Goal: Task Accomplishment & Management: Manage account settings

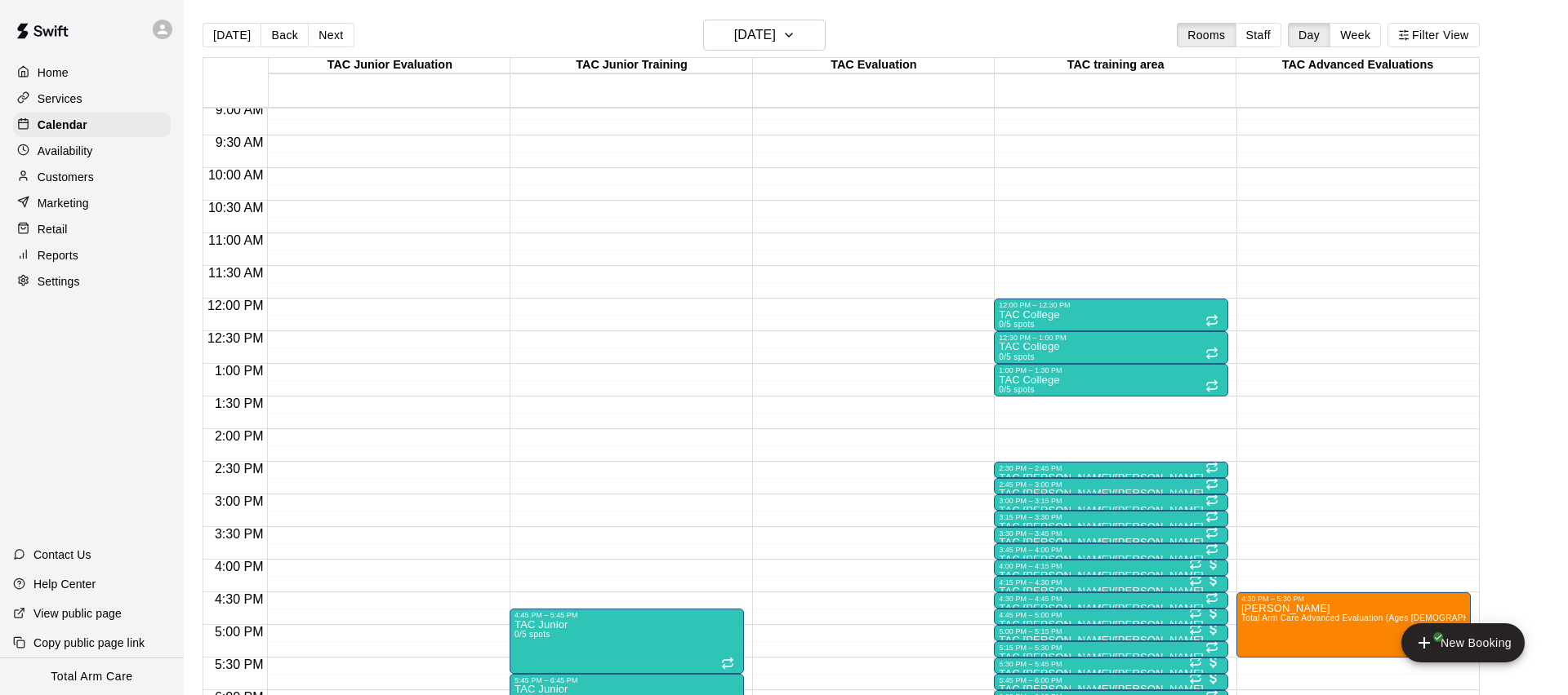
scroll to position [592, 0]
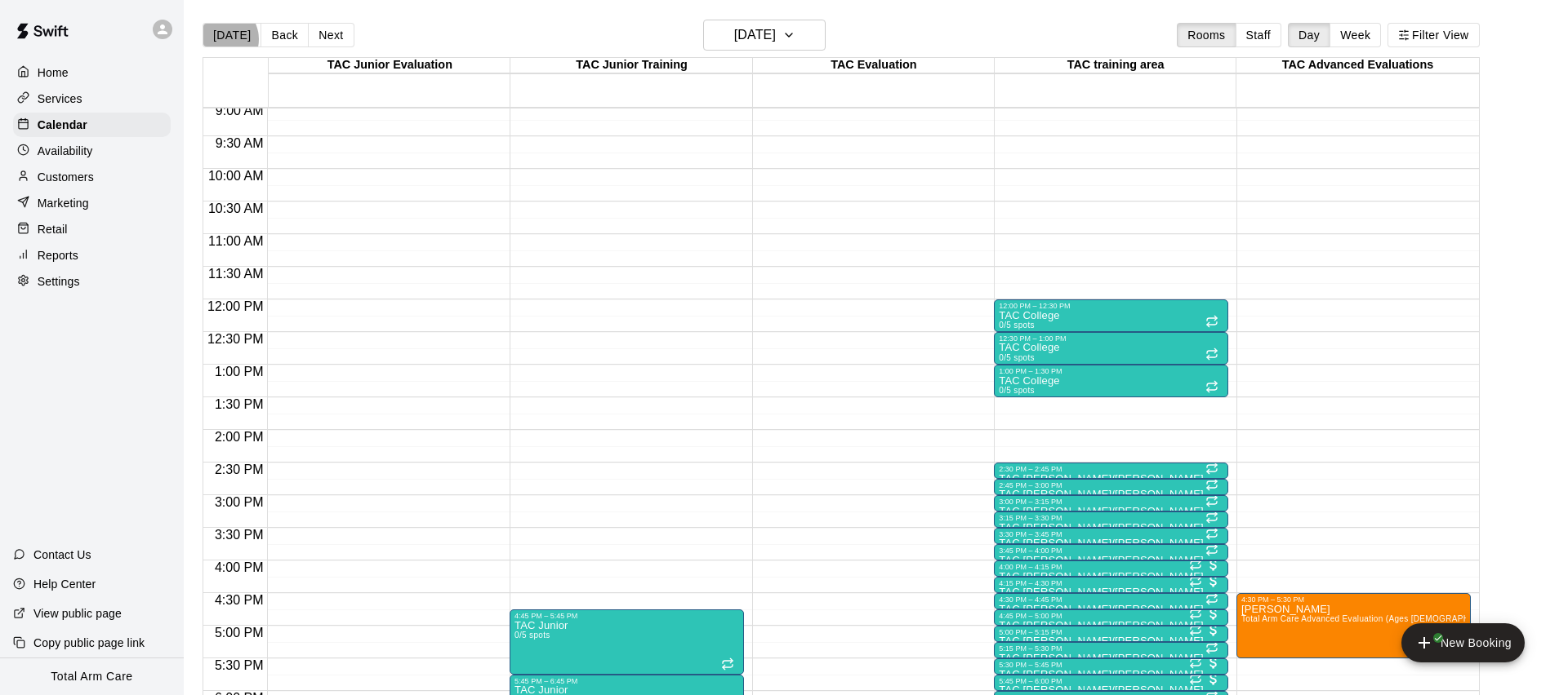
drag, startPoint x: 219, startPoint y: 39, endPoint x: 256, endPoint y: 38, distance: 37.0
click at [222, 39] on button "[DATE]" at bounding box center [232, 35] width 59 height 25
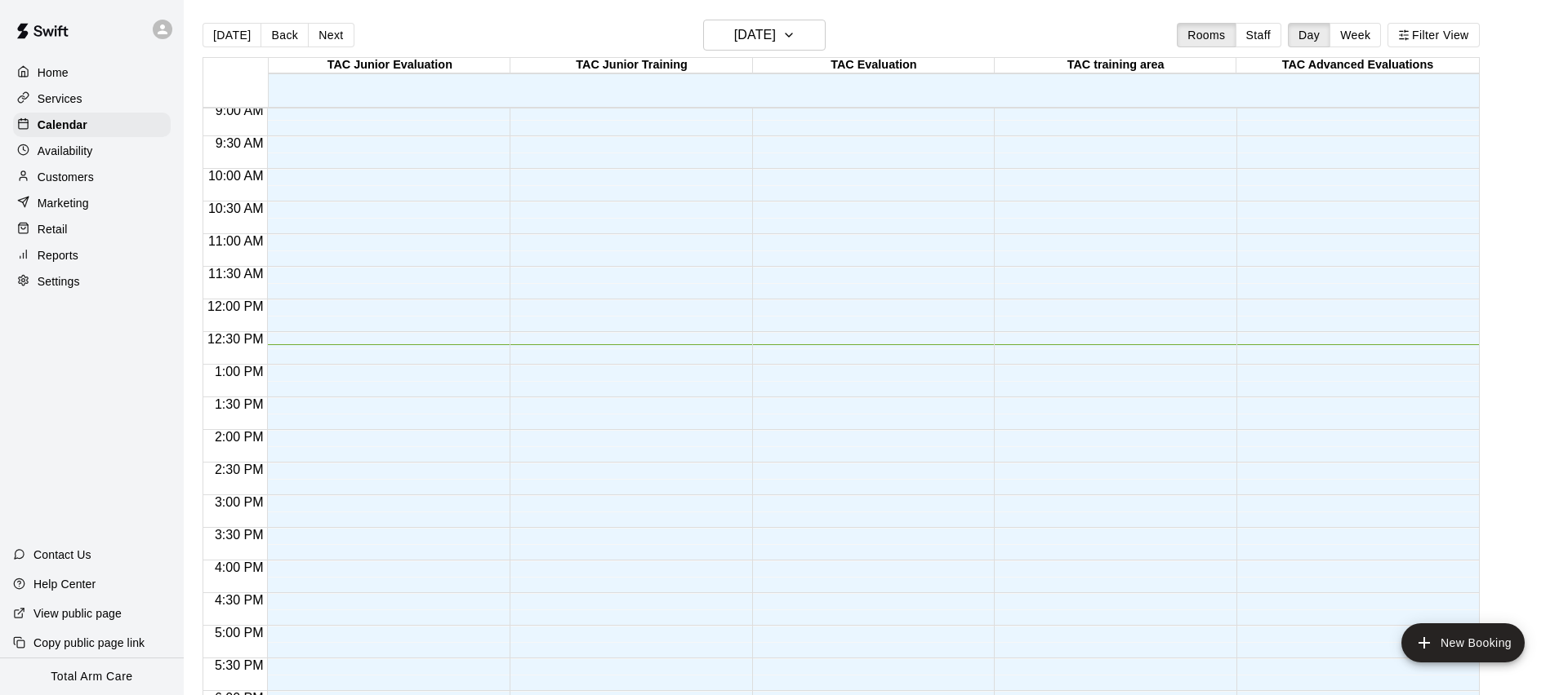
click at [269, 37] on button "Back" at bounding box center [284, 35] width 49 height 25
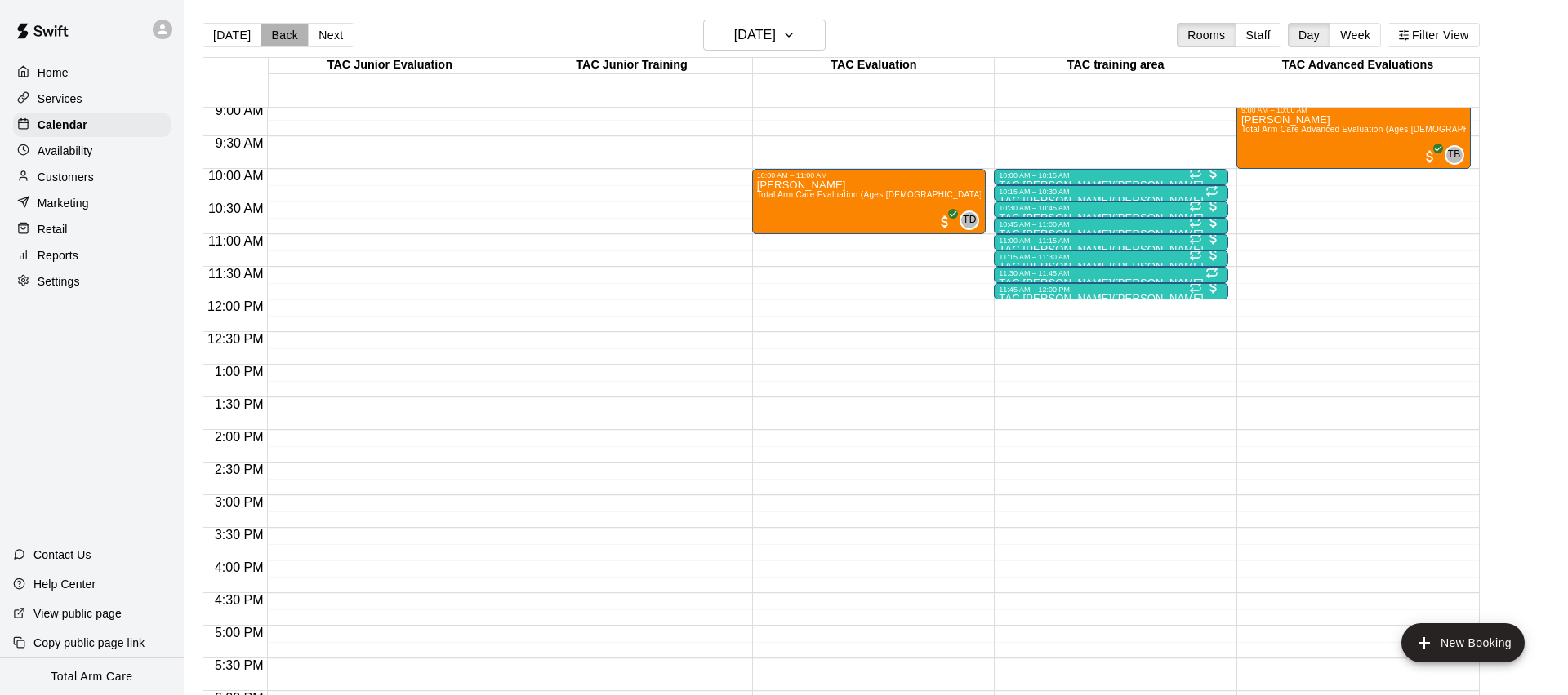
click at [267, 38] on button "Back" at bounding box center [284, 35] width 49 height 25
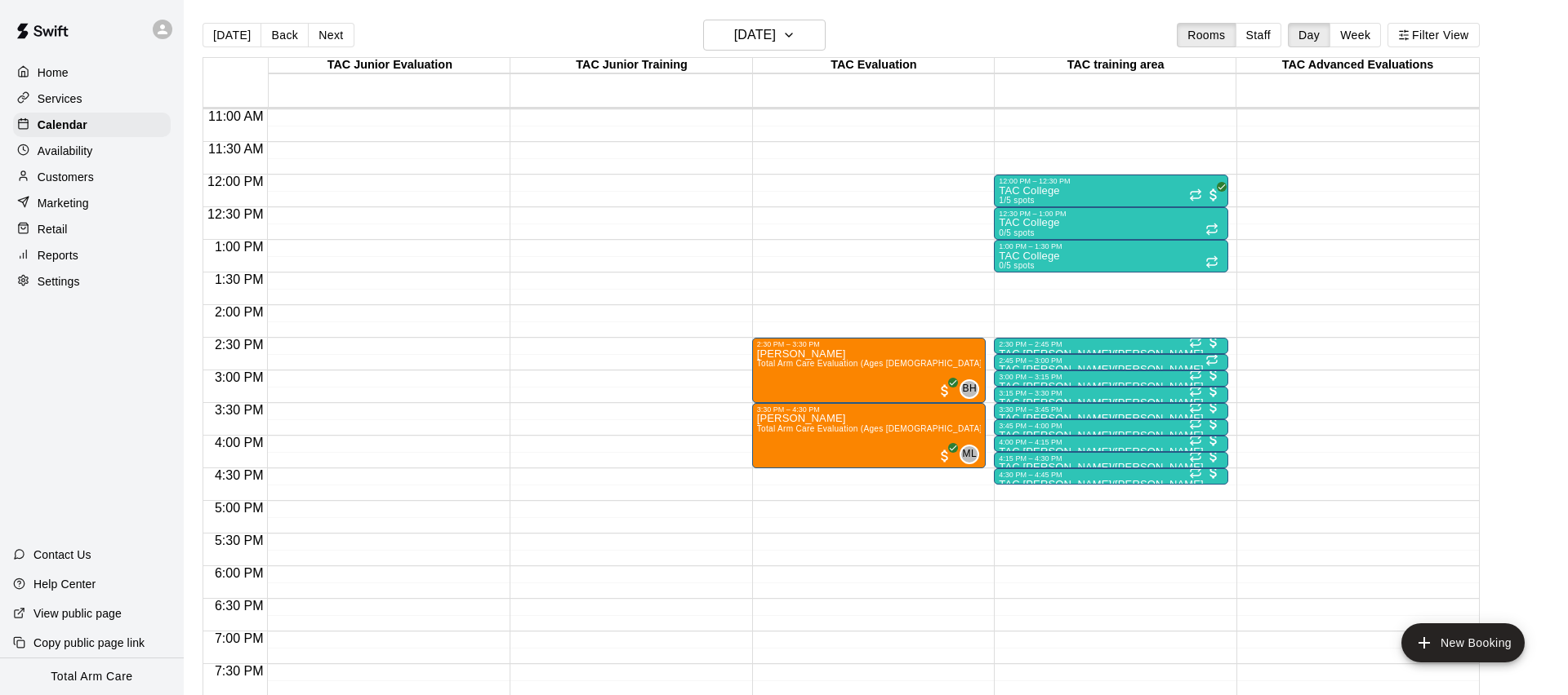
scroll to position [716, 0]
click at [818, 383] on div "Maxwell Cuzzocrea Total Arm Care Evaluation (Ages 13+)" at bounding box center [869, 697] width 225 height 695
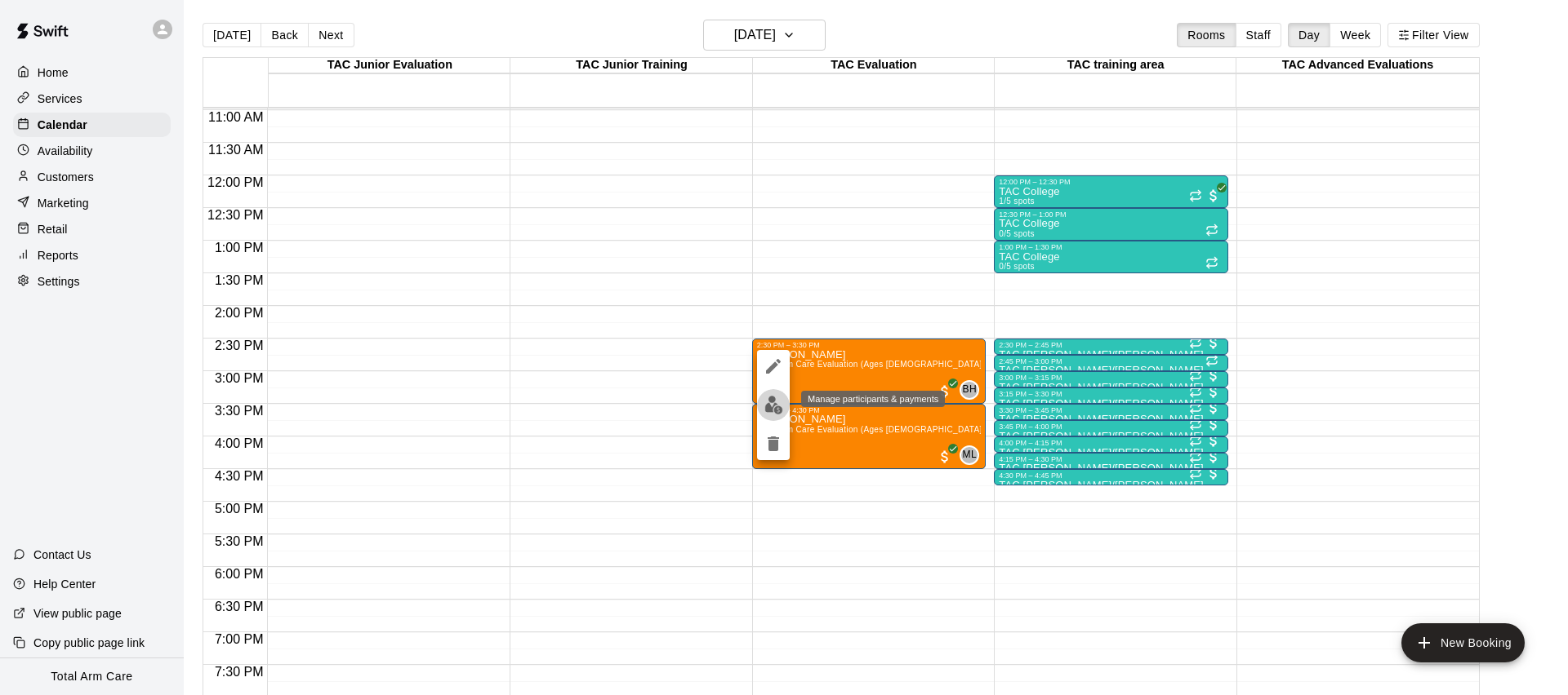
click at [769, 404] on img "edit" at bounding box center [773, 405] width 18 height 18
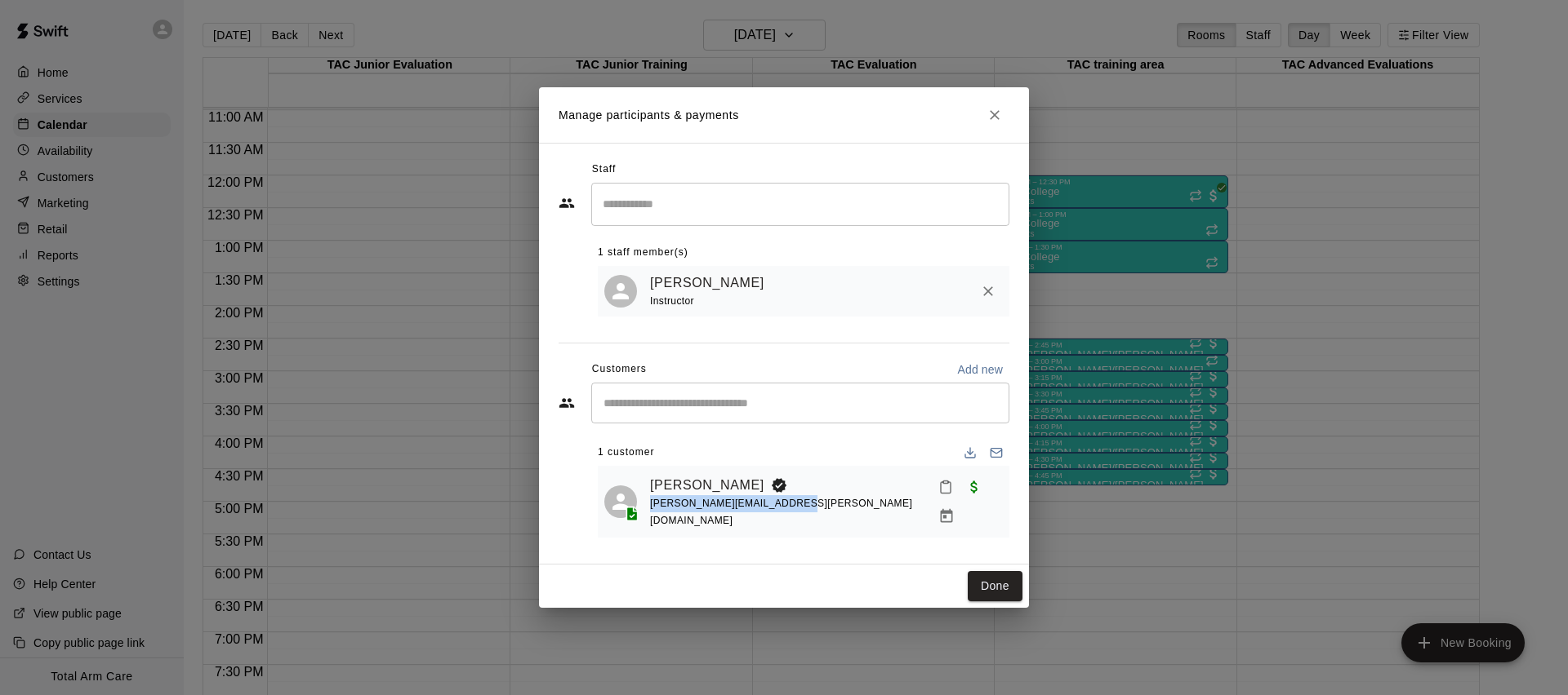
drag, startPoint x: 780, startPoint y: 511, endPoint x: 647, endPoint y: 514, distance: 133.0
click at [647, 514] on div "Maxwell Cuzzocrea john.a.cuzzocrea@gmail.com" at bounding box center [804, 502] width 398 height 59
copy span "john.a.cuzzocrea@gmail.com"
click at [981, 137] on h2 "Manage participants & payments" at bounding box center [784, 115] width 490 height 56
click at [998, 120] on icon "Close" at bounding box center [995, 115] width 10 height 10
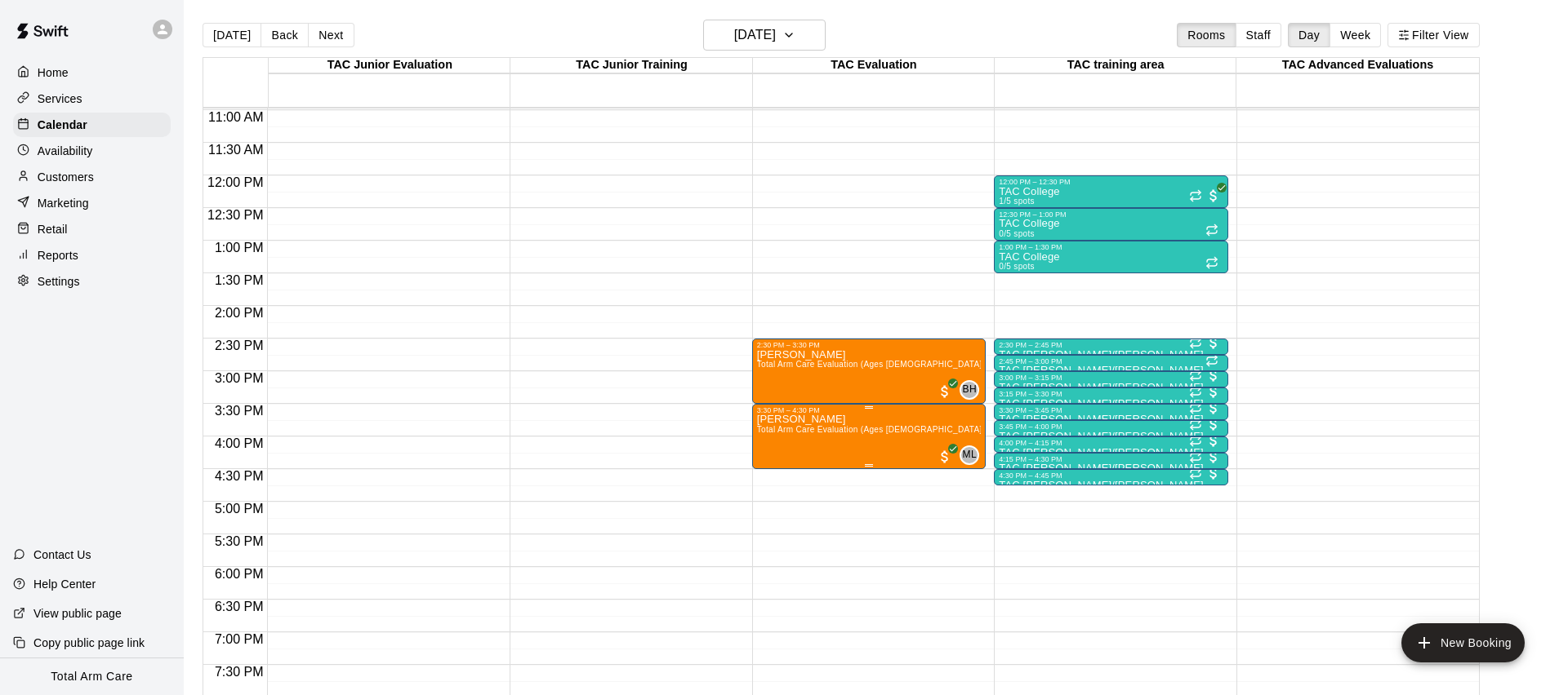
click at [770, 478] on img "edit" at bounding box center [773, 470] width 18 height 18
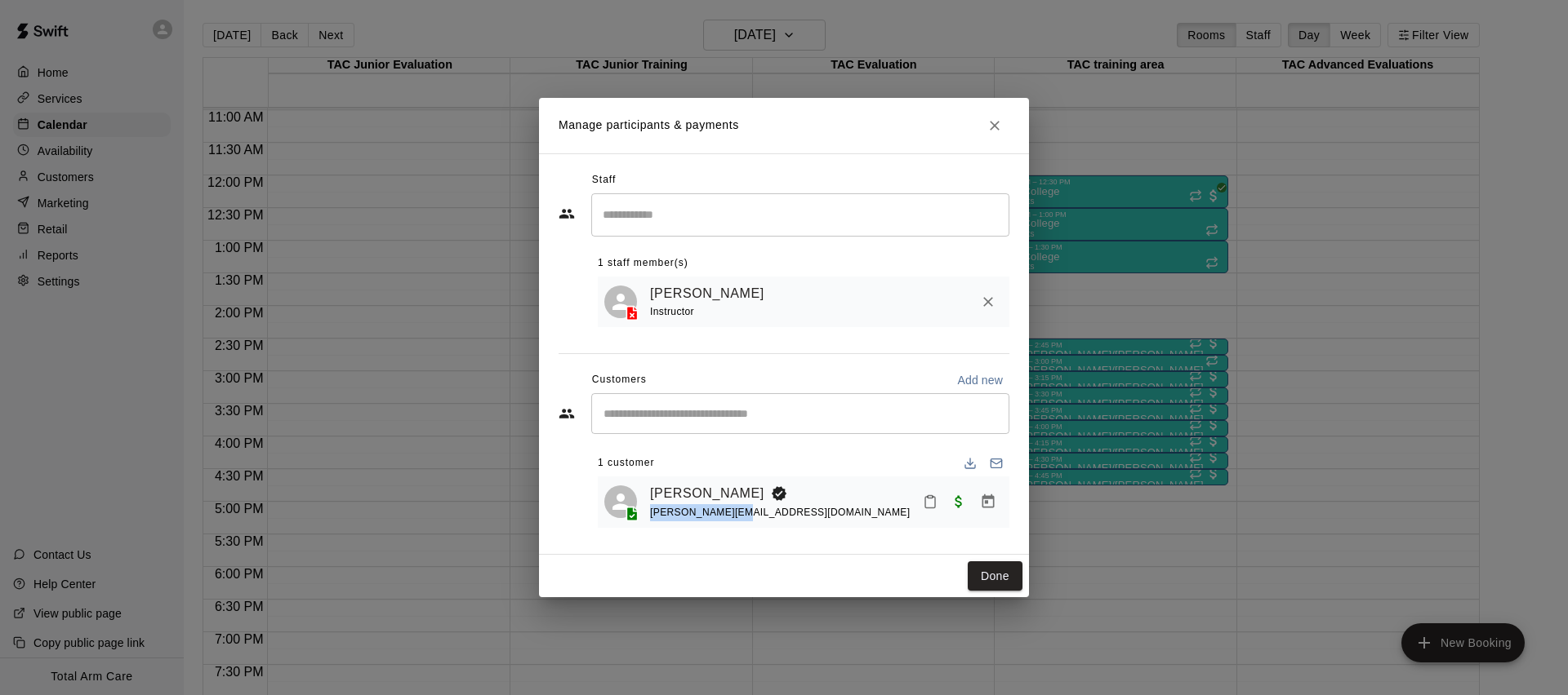
drag, startPoint x: 738, startPoint y: 517, endPoint x: 650, endPoint y: 511, distance: 88.2
click at [651, 511] on div "t.bohner@att.net" at bounding box center [780, 513] width 260 height 17
copy span "t.bohner@att.net"
click at [683, 494] on link "Van Kanda" at bounding box center [707, 493] width 115 height 21
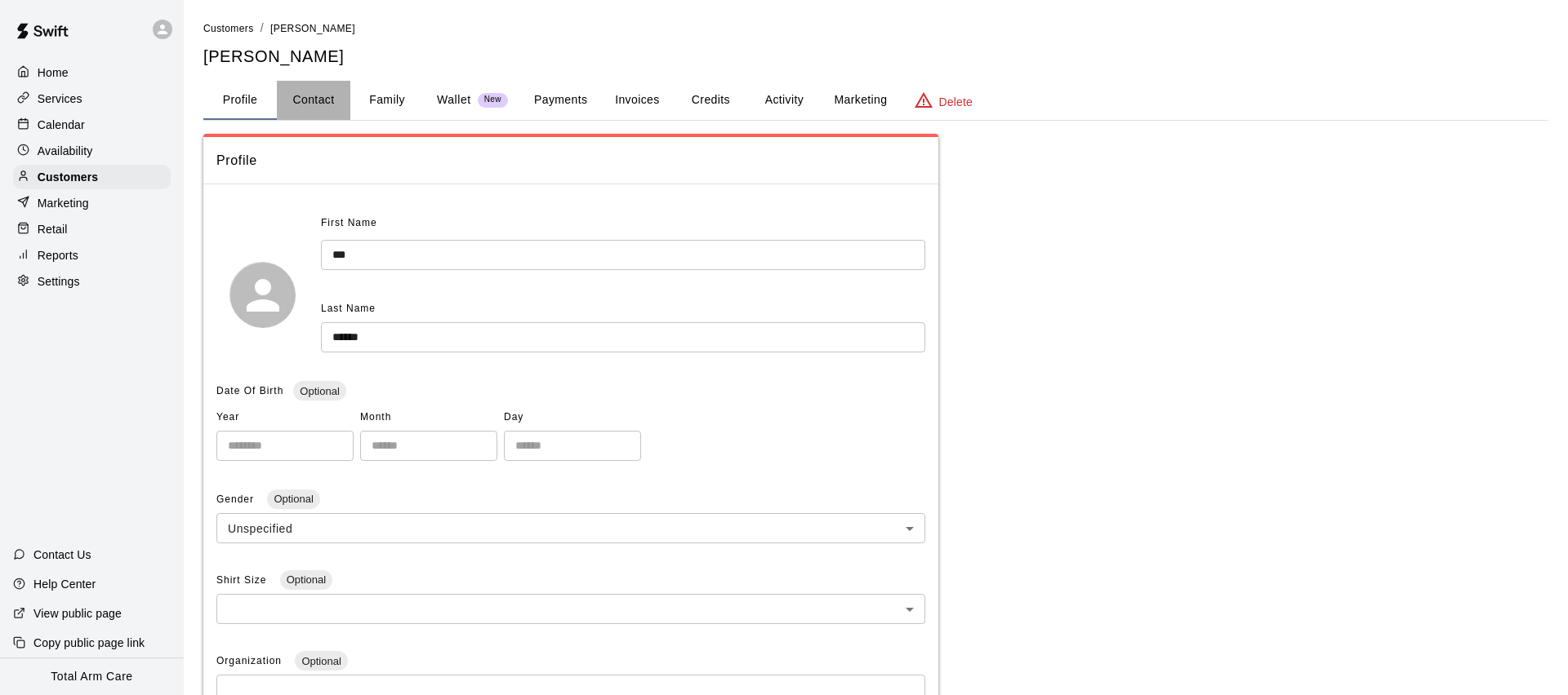
click at [324, 86] on button "Contact" at bounding box center [314, 100] width 73 height 39
select select "**"
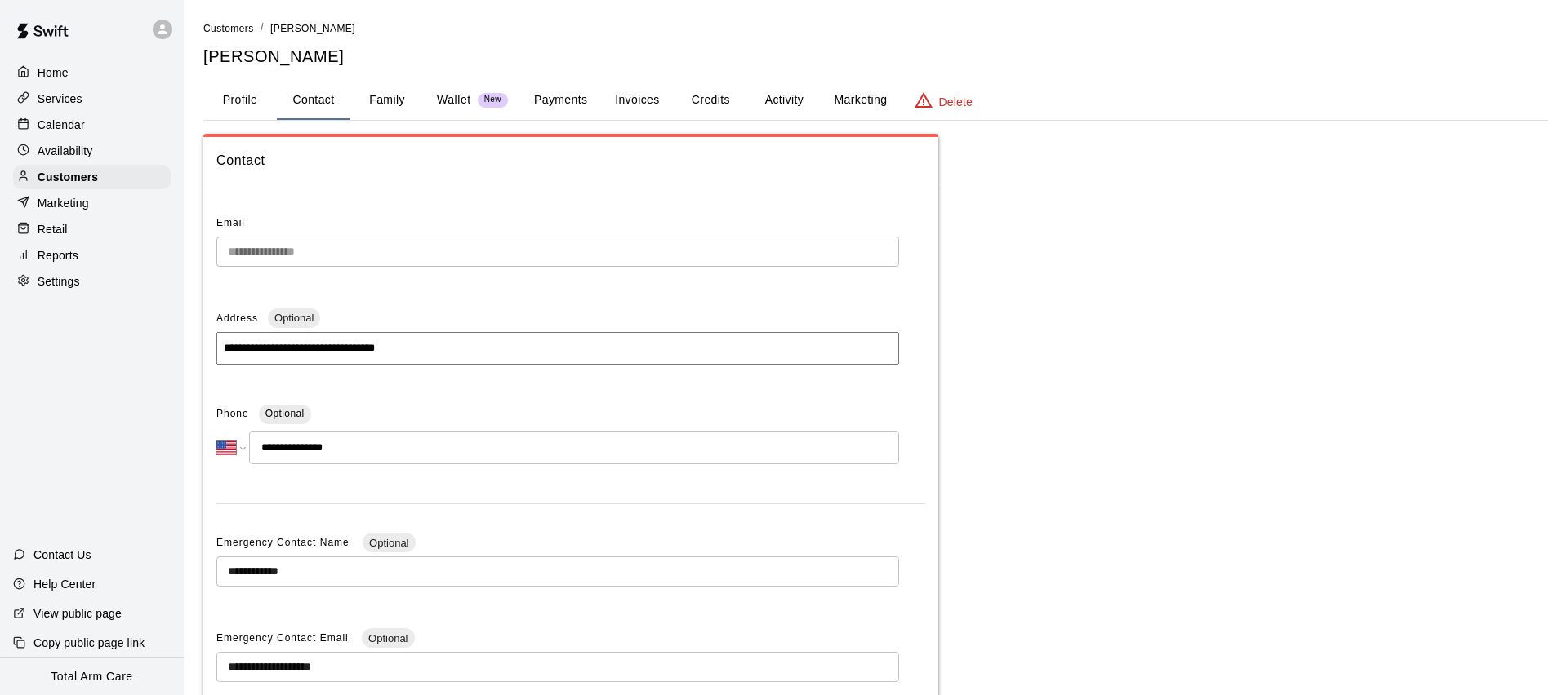
click at [373, 102] on button "Family" at bounding box center [387, 100] width 73 height 39
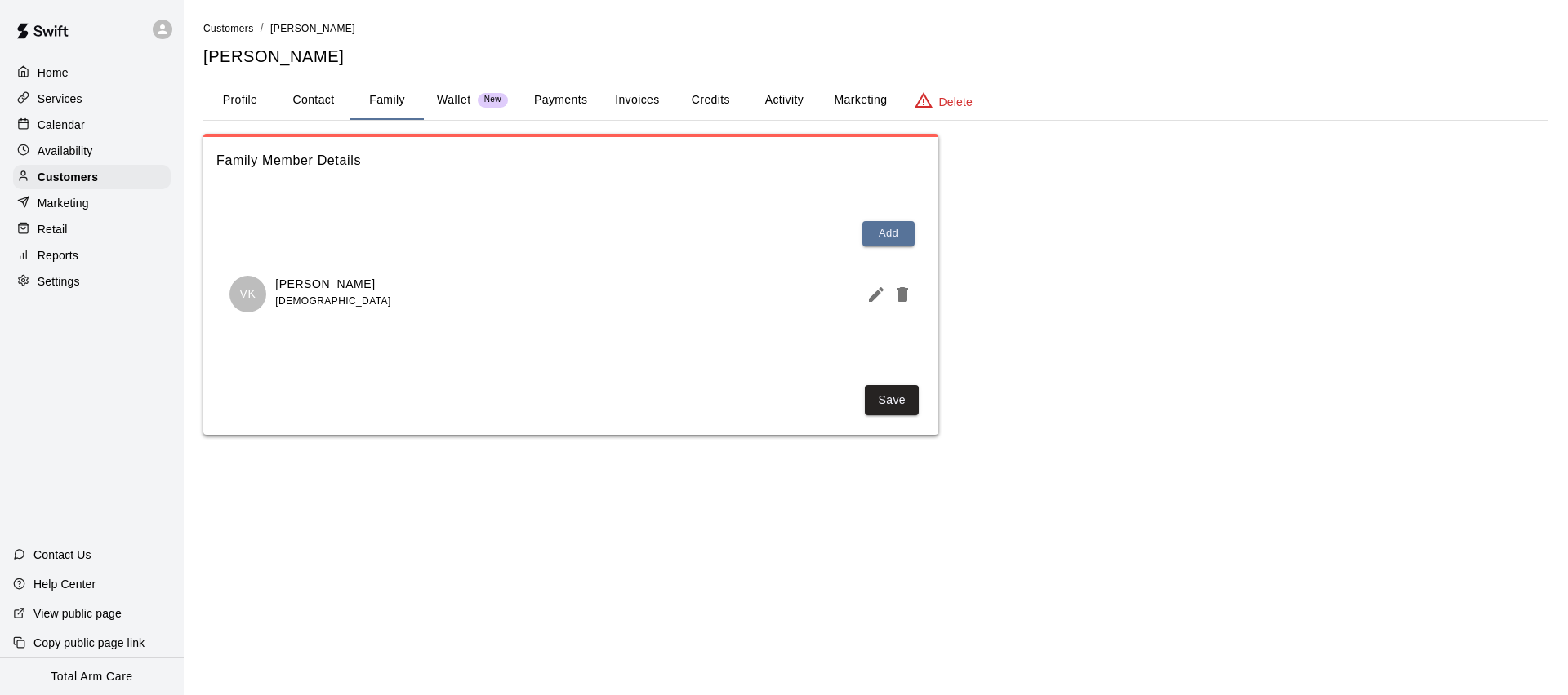
click at [240, 99] on button "Profile" at bounding box center [240, 100] width 73 height 39
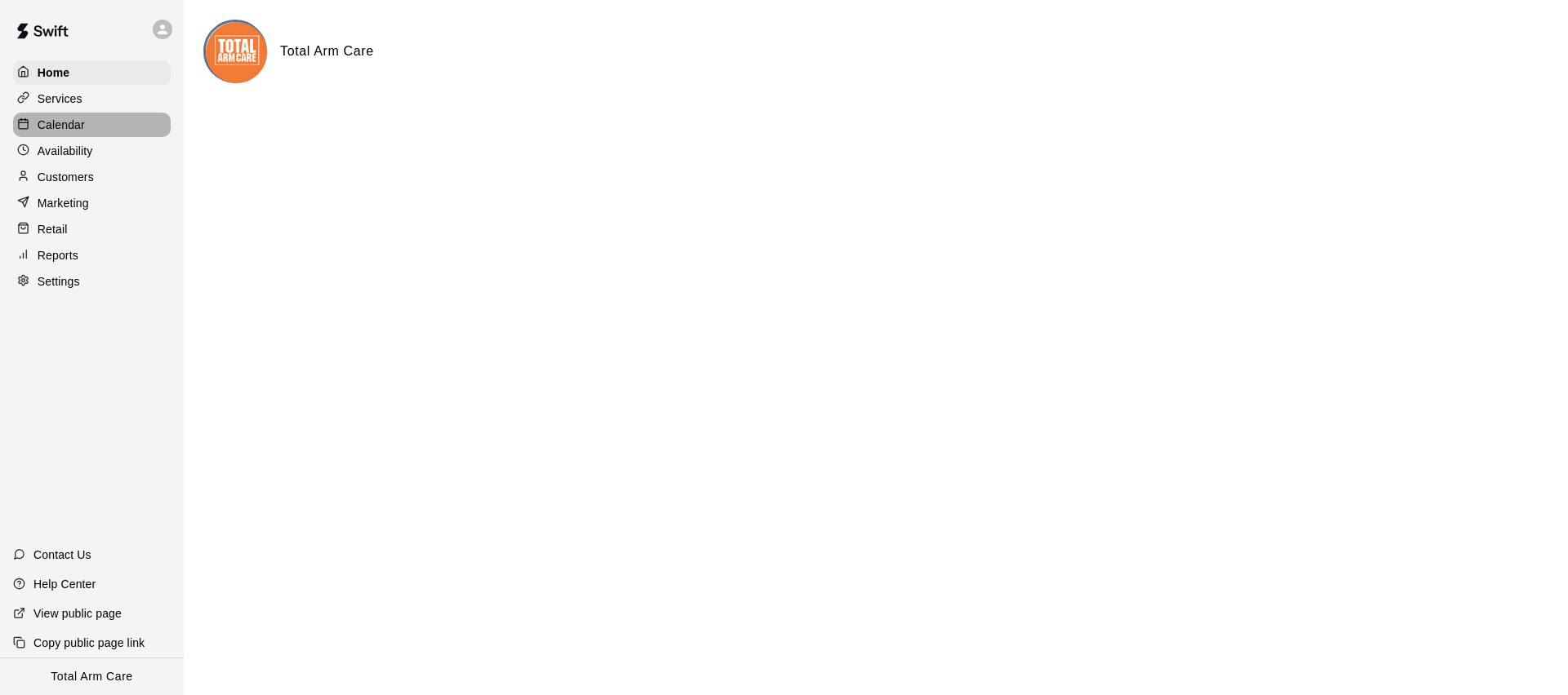
click at [43, 126] on p "Calendar" at bounding box center [61, 125] width 48 height 17
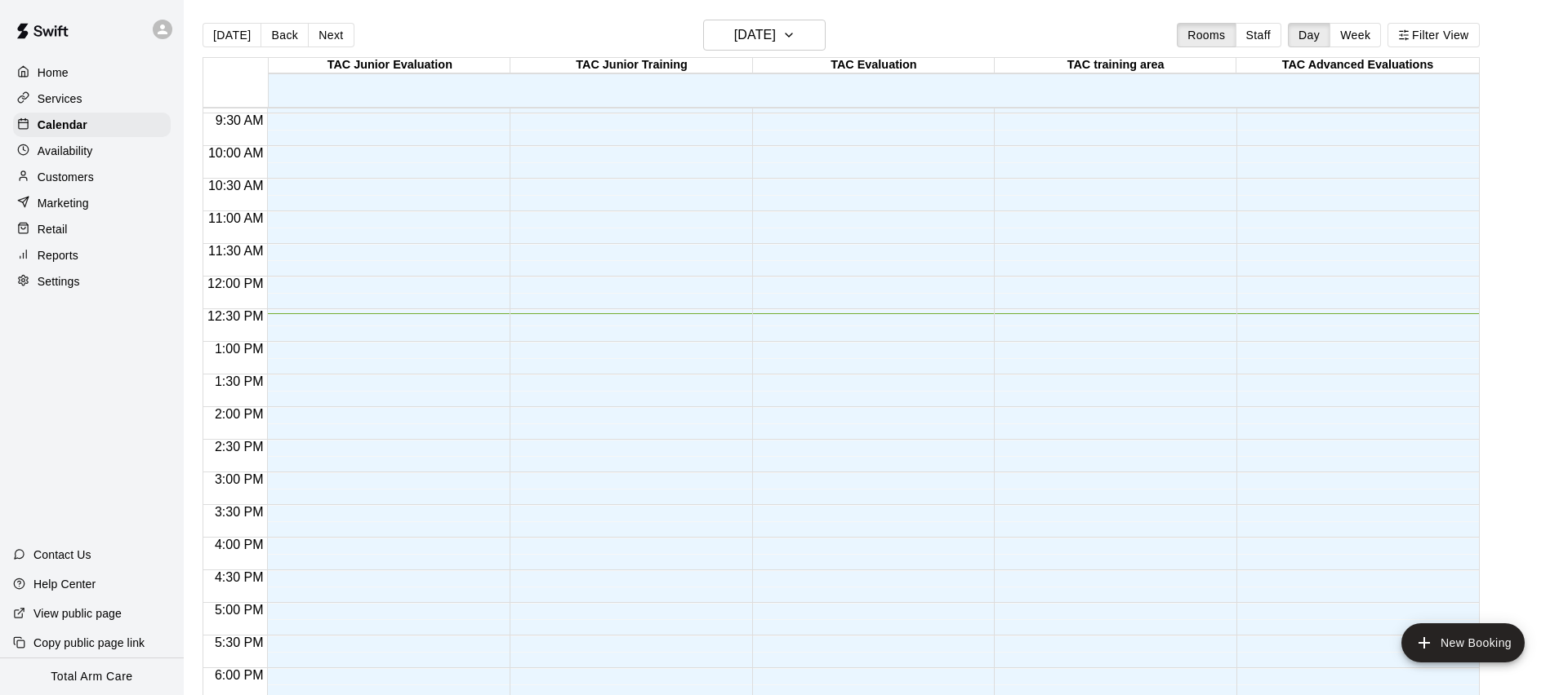
scroll to position [549, 0]
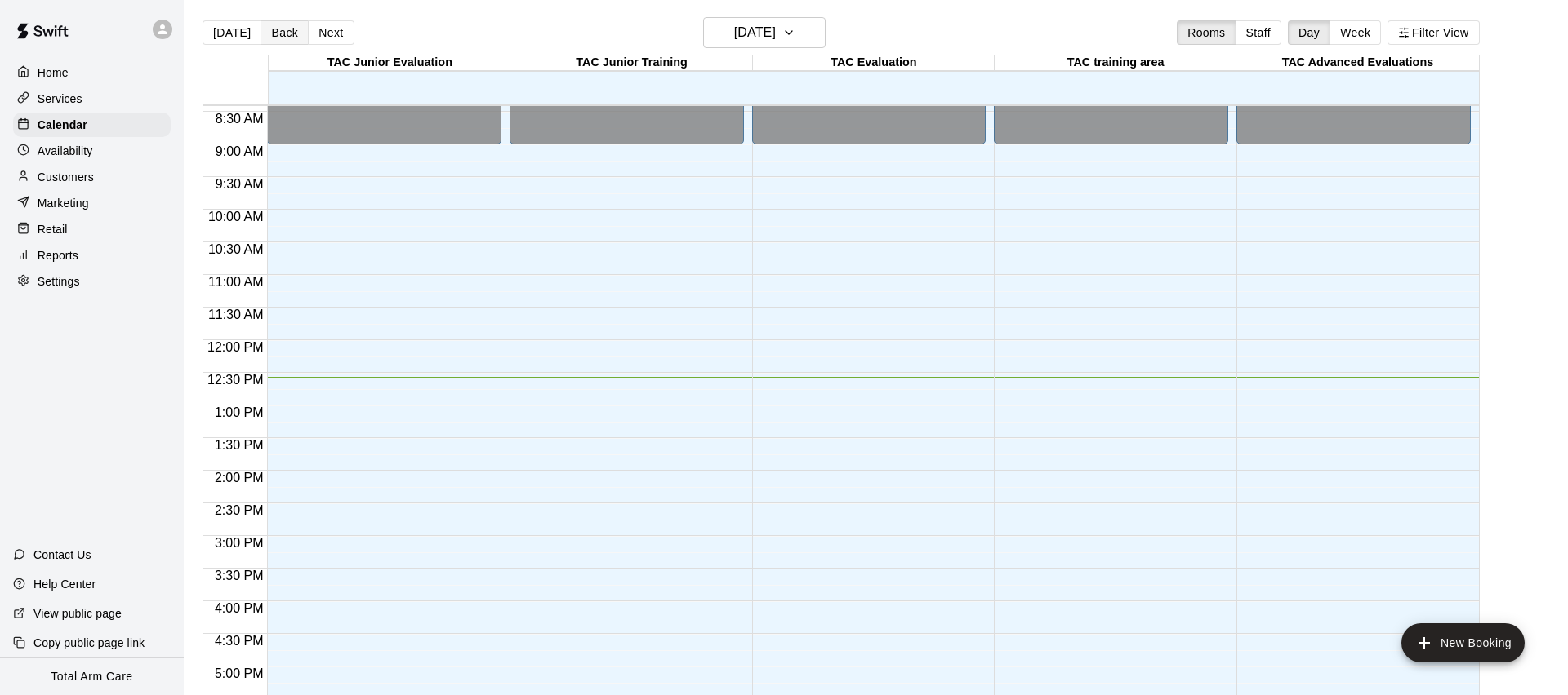
click at [270, 39] on button "Back" at bounding box center [284, 32] width 49 height 25
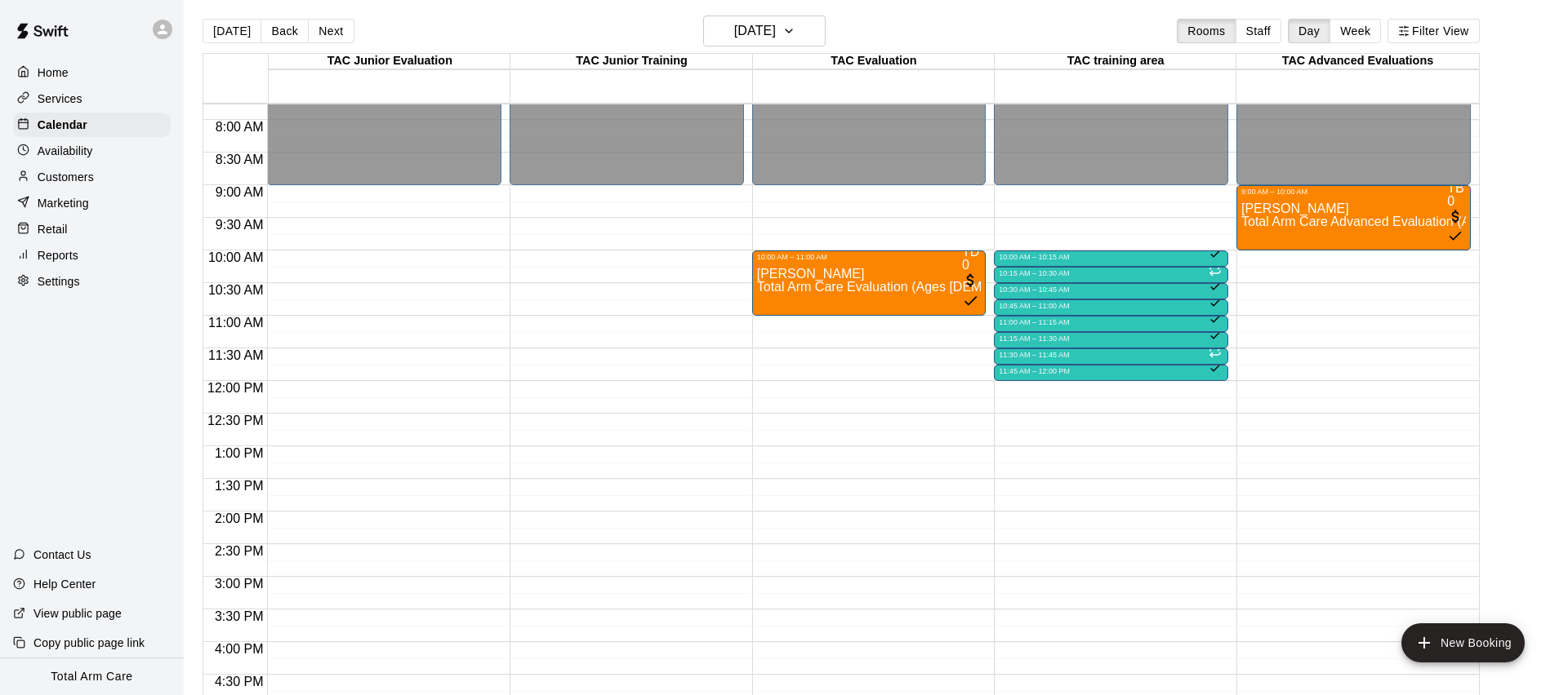
scroll to position [504, 0]
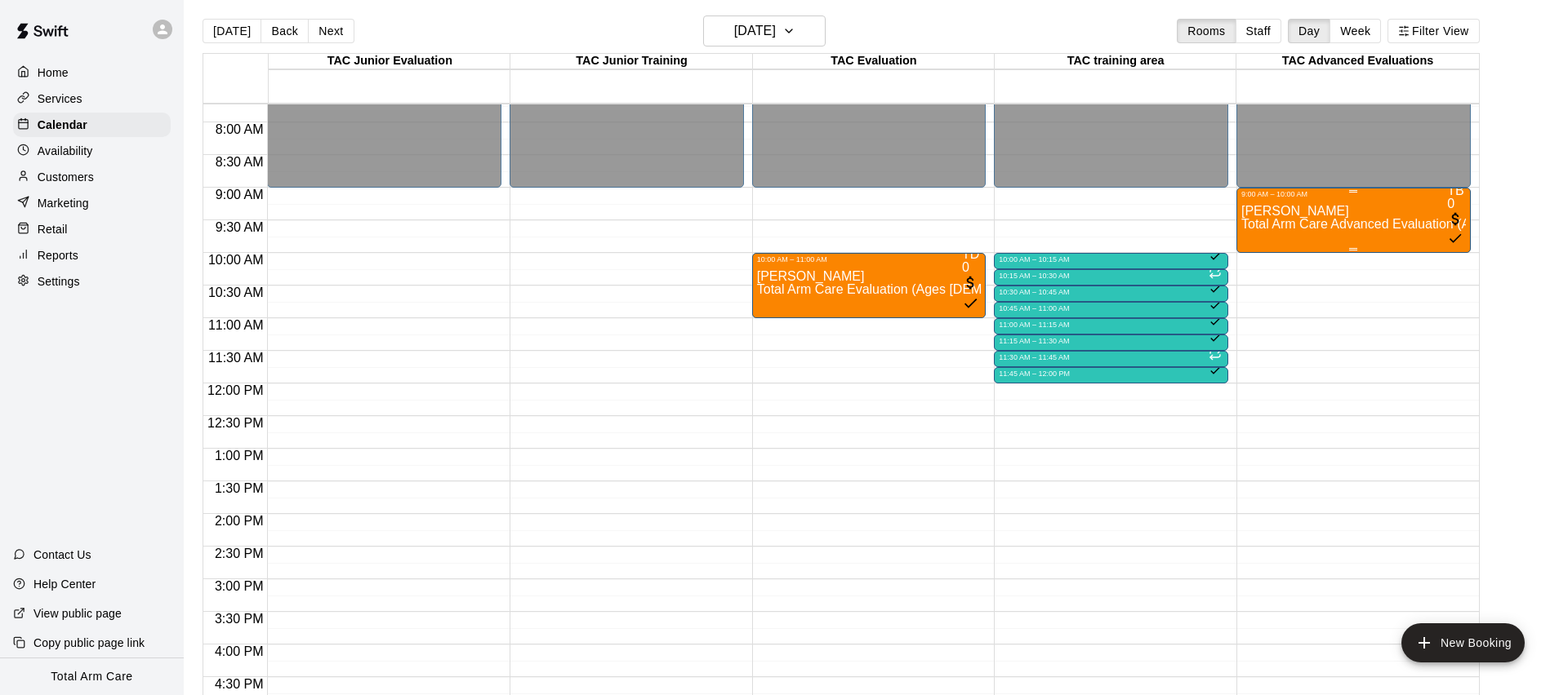
click at [1286, 217] on span "Total Arm Care Advanced Evaluation (Ages [DEMOGRAPHIC_DATA]+)" at bounding box center [1447, 224] width 412 height 14
drag, startPoint x: 754, startPoint y: 526, endPoint x: 646, endPoint y: 512, distance: 108.9
copy span "[EMAIL_ADDRESS][DOMAIN_NAME]"
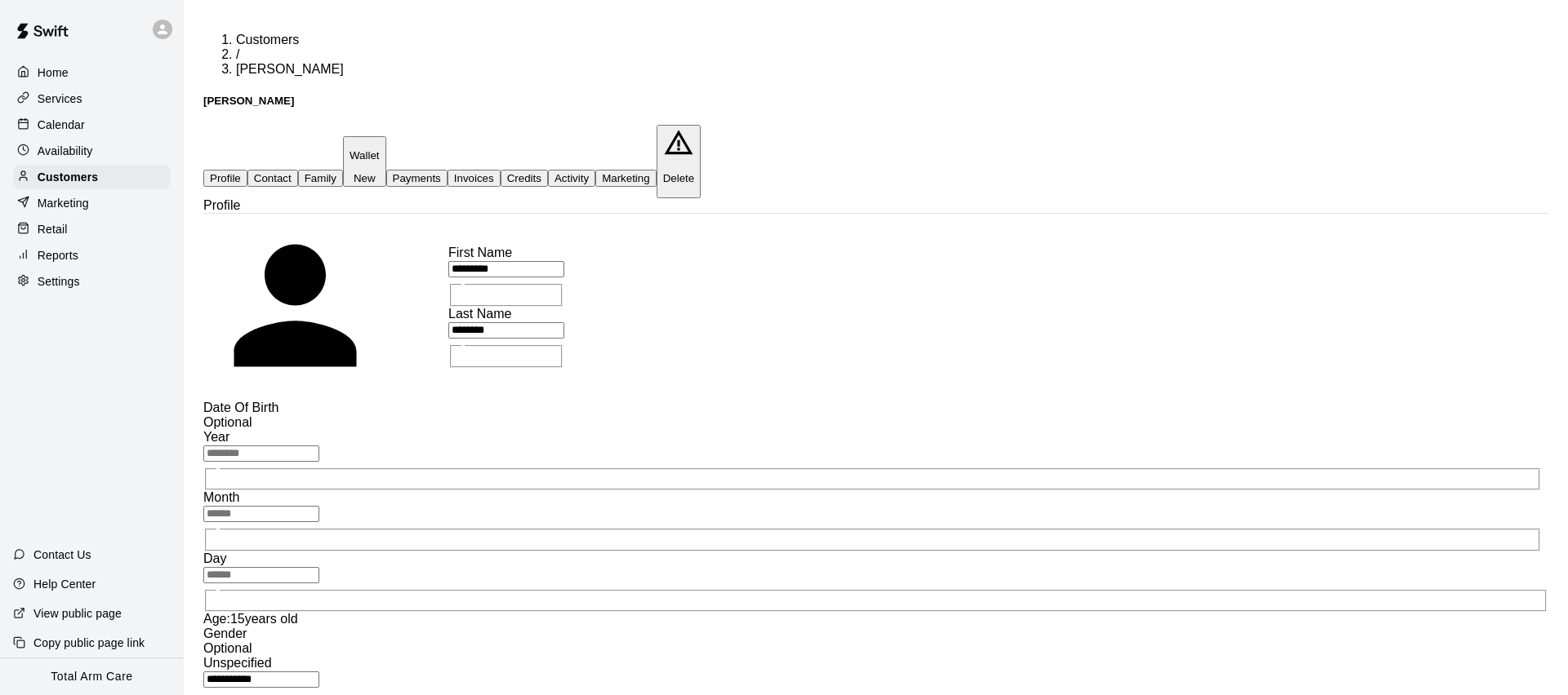
click at [298, 170] on button "Contact" at bounding box center [272, 178] width 50 height 17
select select "**"
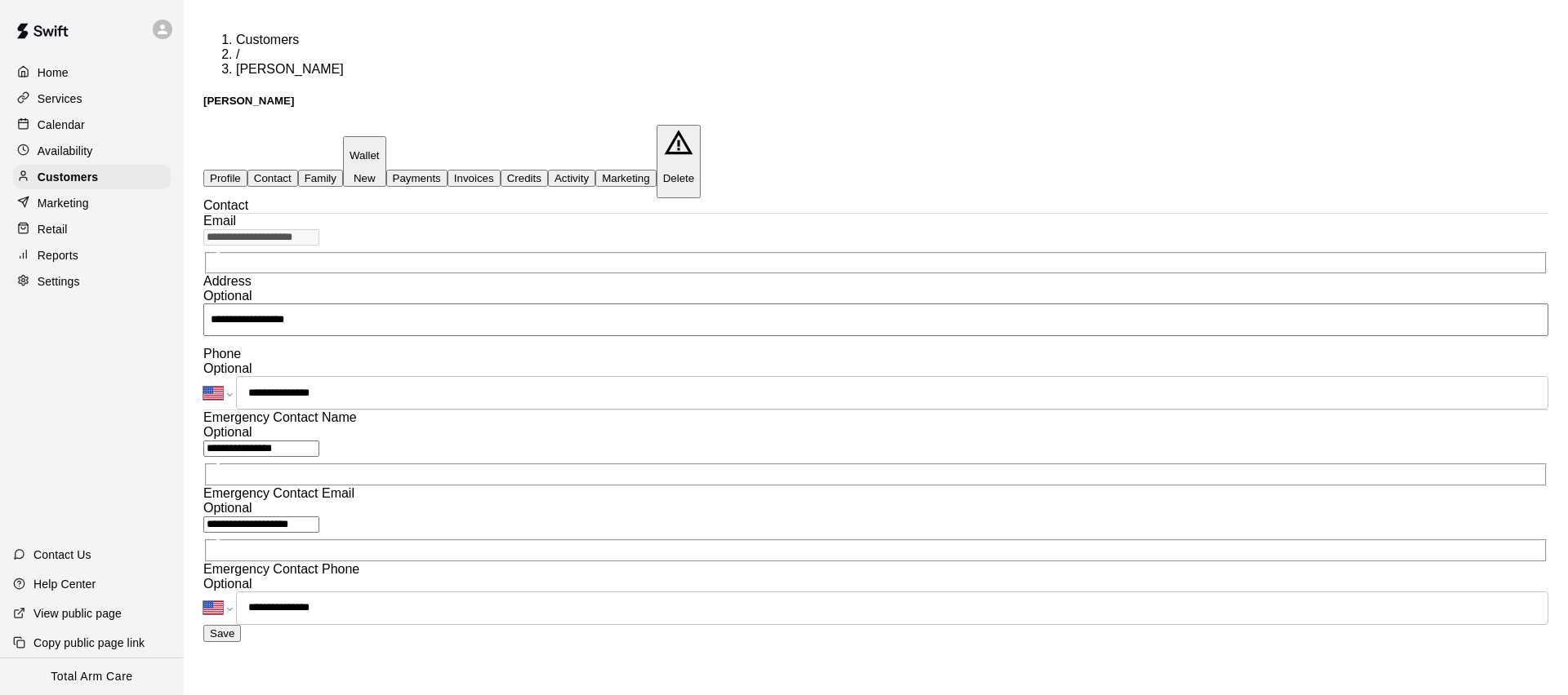
scroll to position [238, 0]
click at [316, 516] on input "**********" at bounding box center [261, 524] width 116 height 17
